Goal: Transaction & Acquisition: Purchase product/service

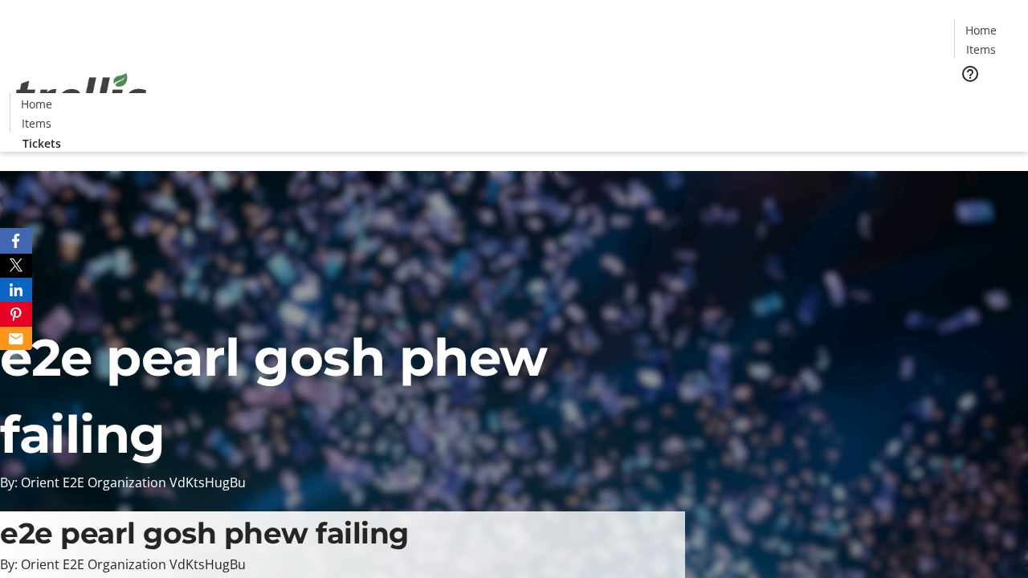
click at [967, 93] on span "Tickets" at bounding box center [986, 101] width 39 height 17
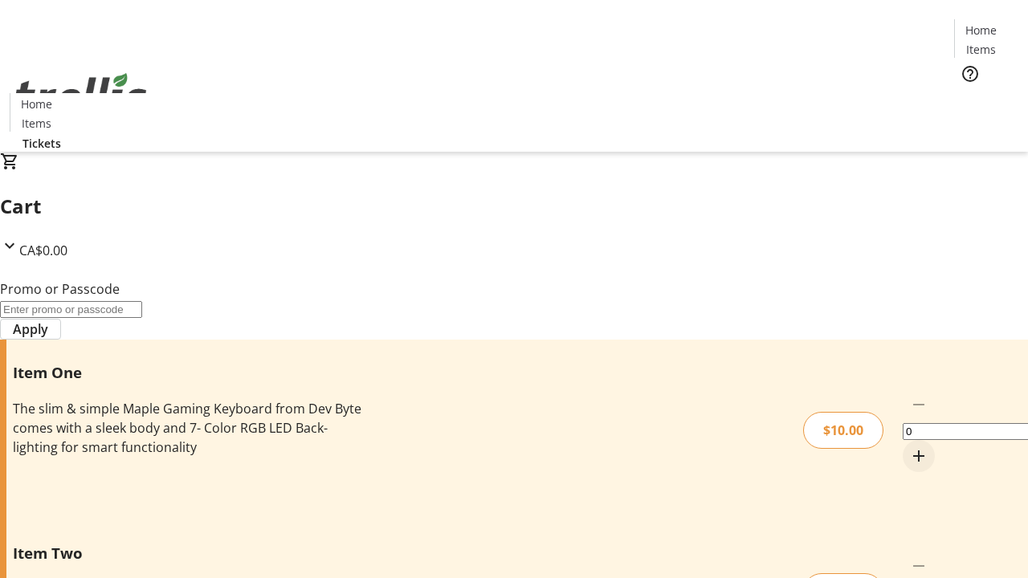
click at [909, 446] on mat-icon "Increment by one" at bounding box center [918, 455] width 19 height 19
type input "1"
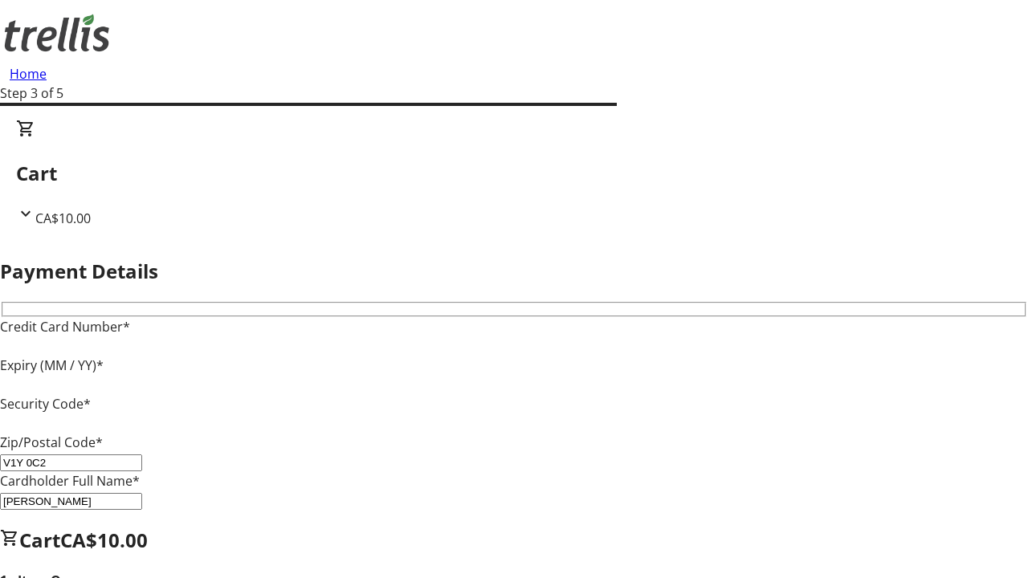
type input "V1Y 0C2"
